Goal: Check status: Check status

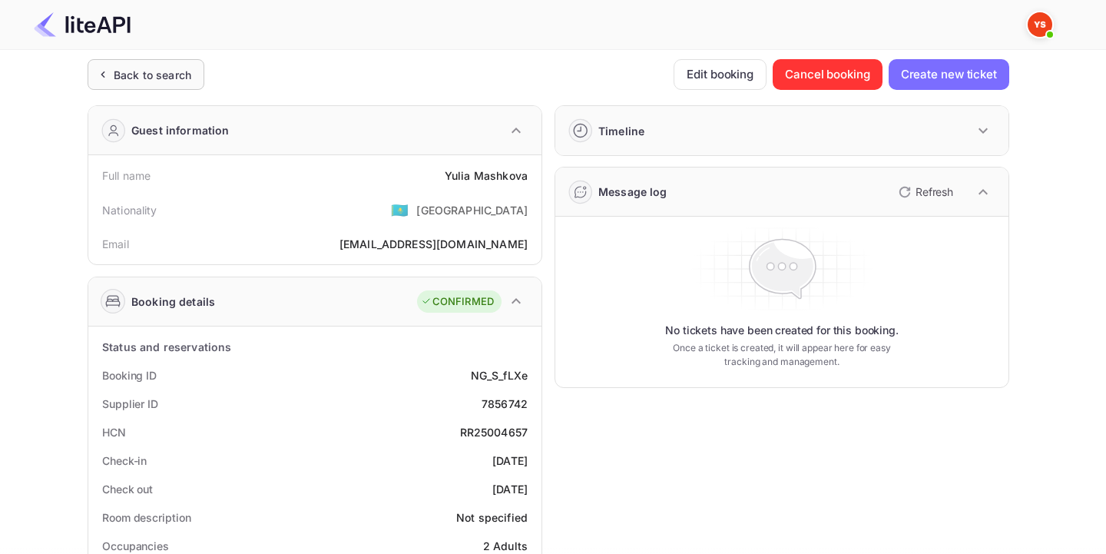
click at [184, 59] on div "Back to search" at bounding box center [146, 74] width 117 height 31
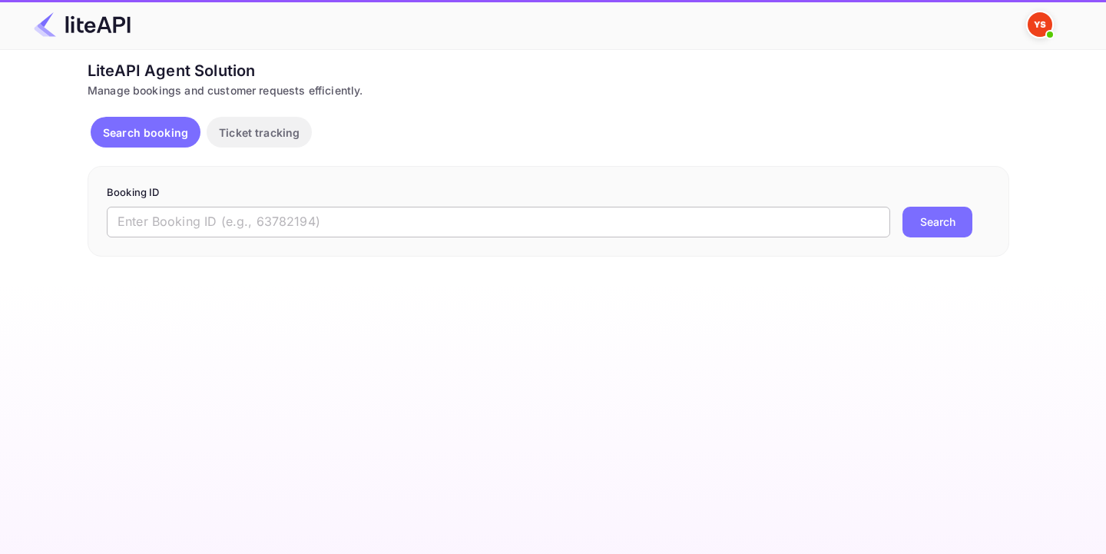
click at [226, 224] on input "text" at bounding box center [499, 222] width 784 height 31
paste input "8549215"
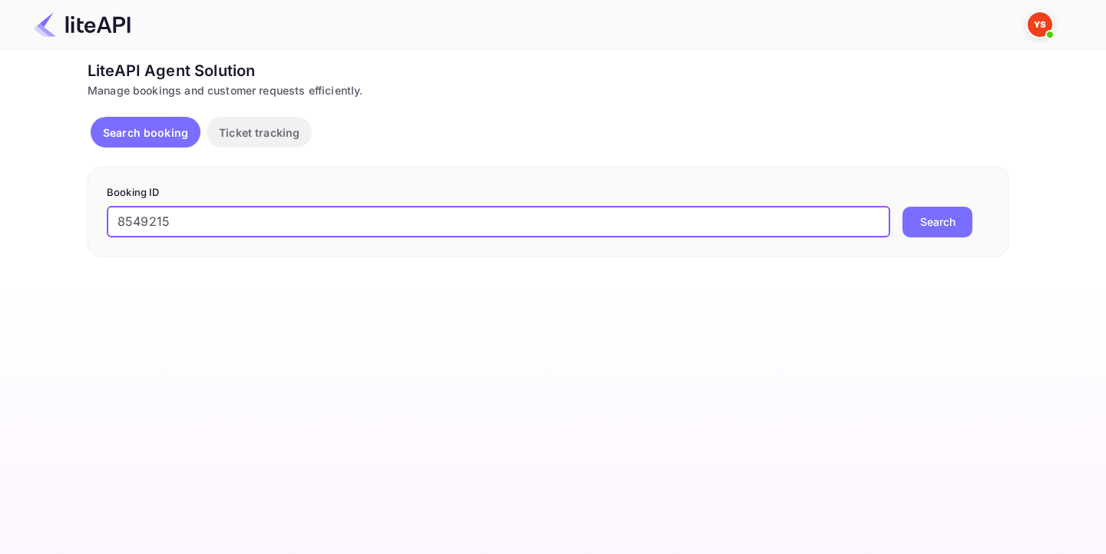
type input "8549215"
click at [937, 225] on button "Search" at bounding box center [938, 222] width 70 height 31
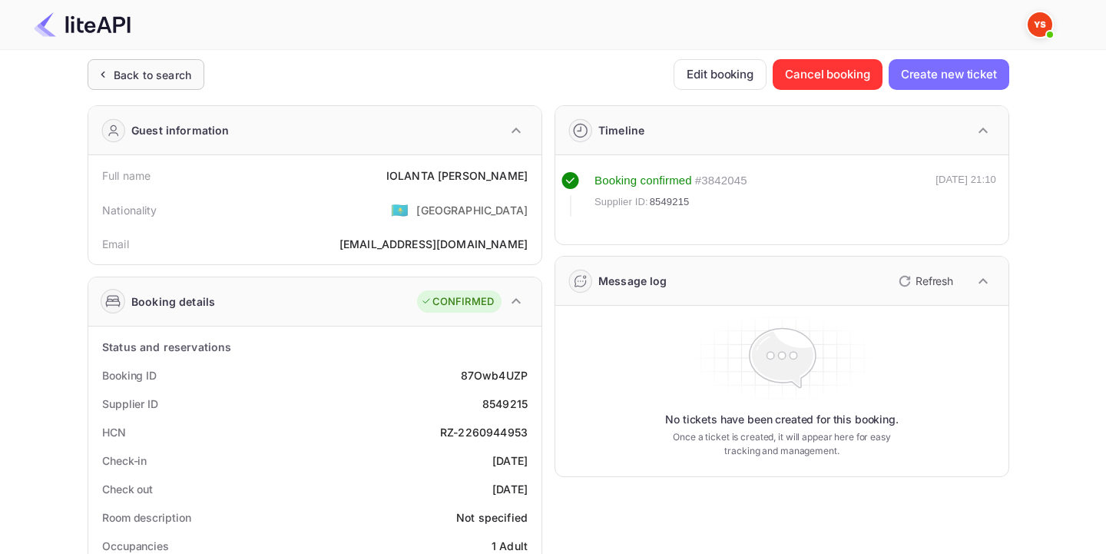
click at [154, 86] on div "Back to search" at bounding box center [146, 74] width 117 height 31
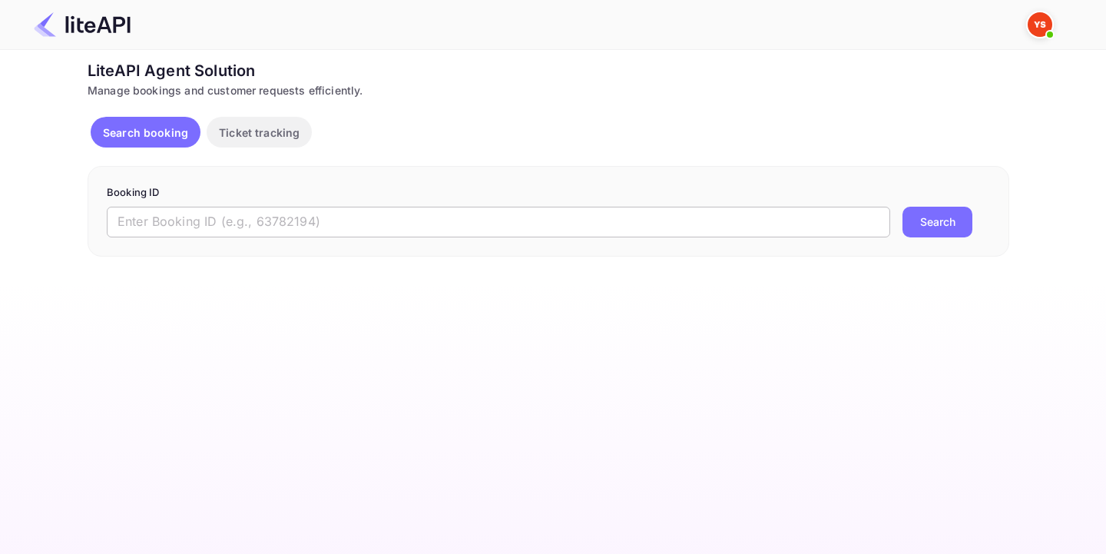
click at [293, 211] on input "text" at bounding box center [499, 222] width 784 height 31
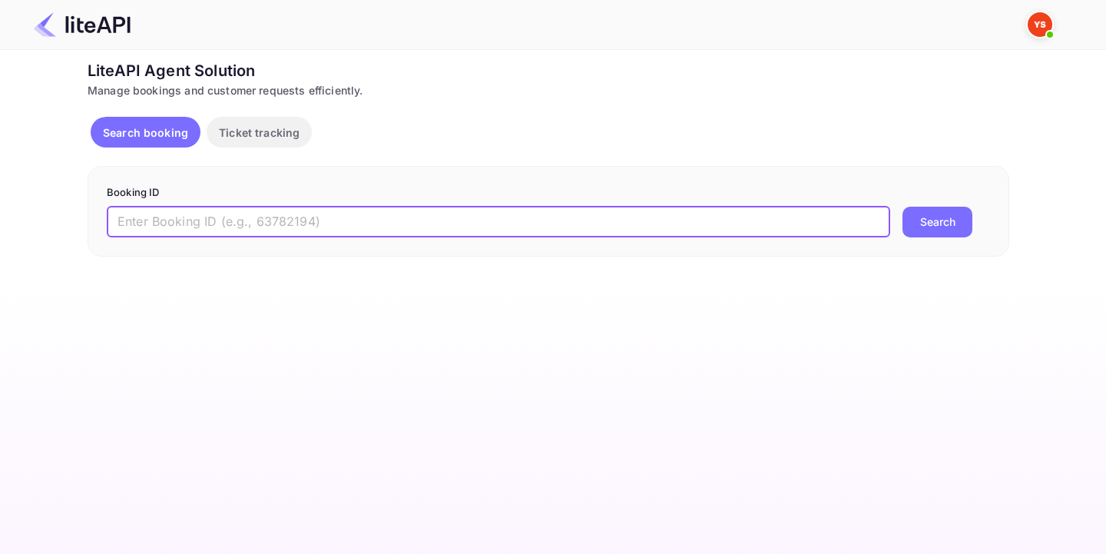
paste input "7175206"
type input "7175206"
click at [947, 228] on button "Search" at bounding box center [938, 222] width 70 height 31
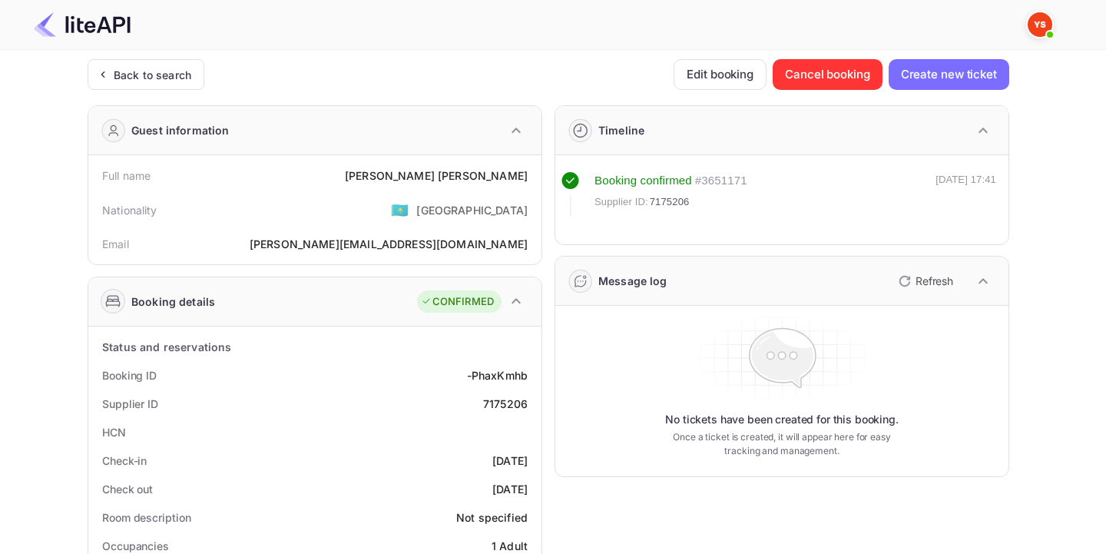
scroll to position [105, 0]
